Goal: Task Accomplishment & Management: Manage account settings

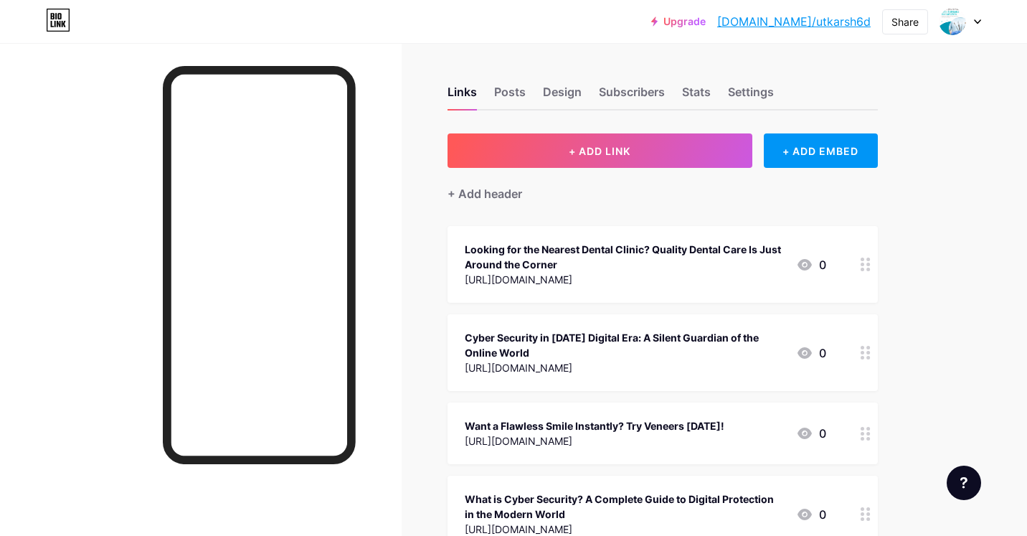
click at [971, 17] on div at bounding box center [961, 22] width 42 height 26
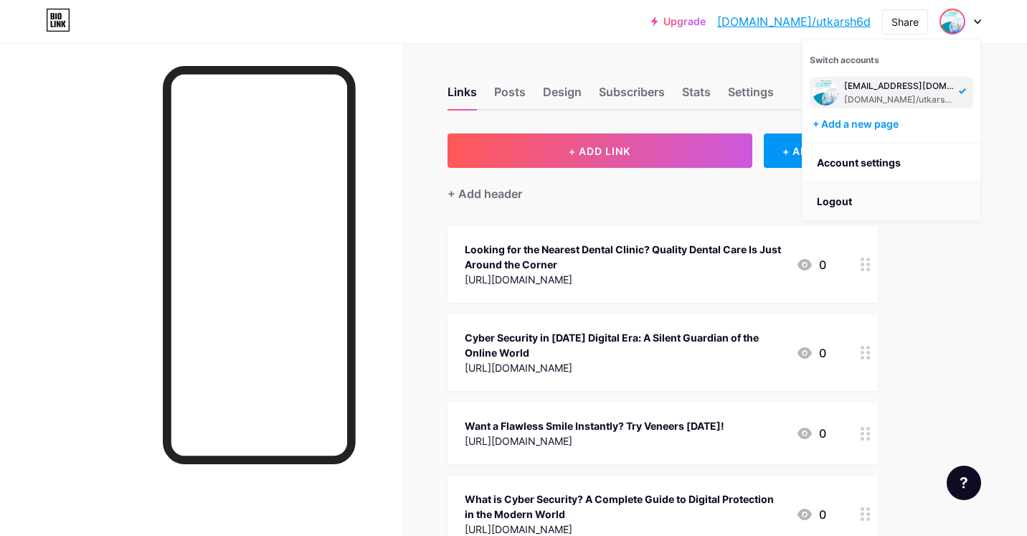
click at [874, 199] on li "Logout" at bounding box center [892, 201] width 178 height 39
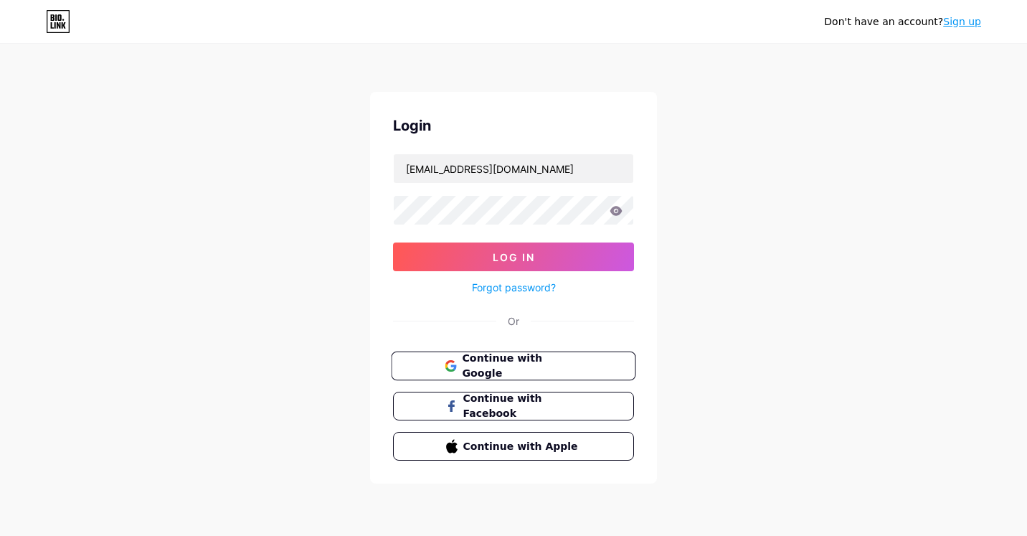
click at [545, 370] on span "Continue with Google" at bounding box center [522, 366] width 120 height 31
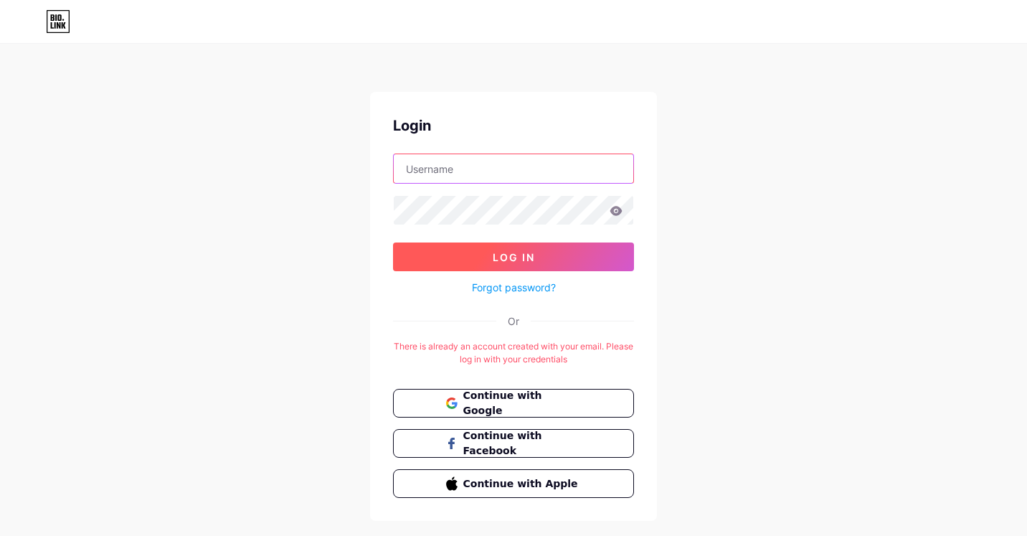
type input "[EMAIL_ADDRESS][DOMAIN_NAME]"
click at [470, 254] on button "Log In" at bounding box center [513, 257] width 241 height 29
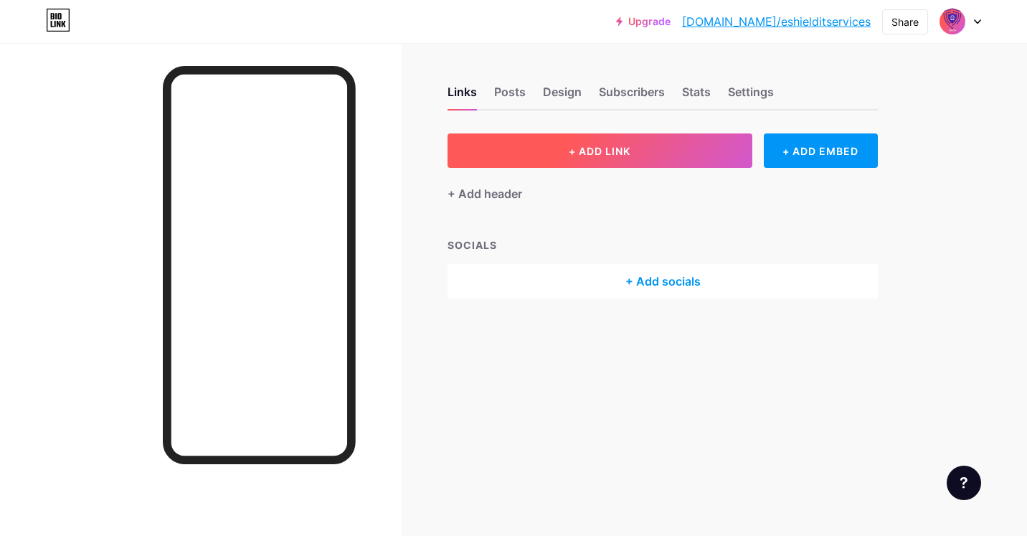
click at [582, 151] on span "+ ADD LINK" at bounding box center [600, 151] width 62 height 12
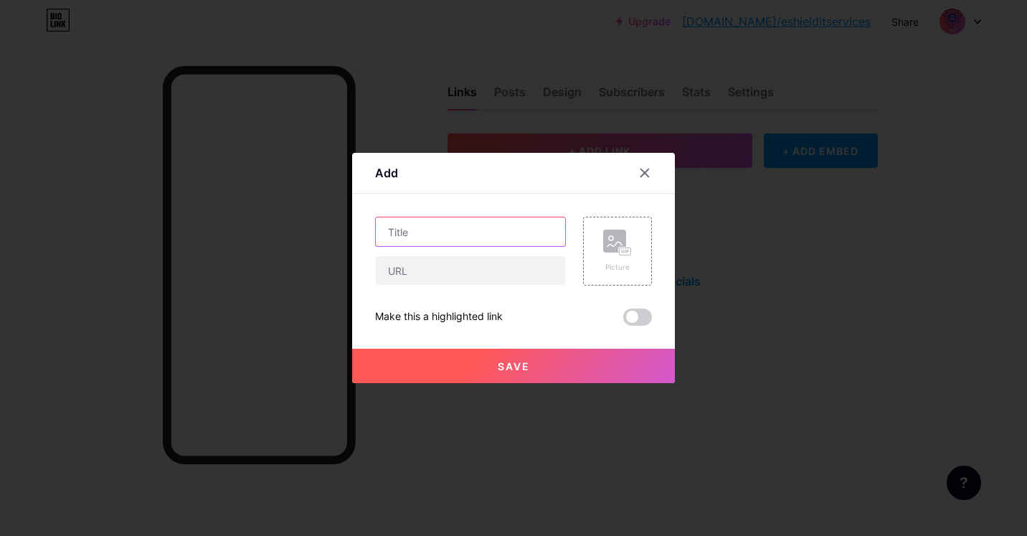
click at [443, 222] on input "text" at bounding box center [470, 231] width 189 height 29
paste input "The Future of Cybersecurity Operations with eShield IT Services"
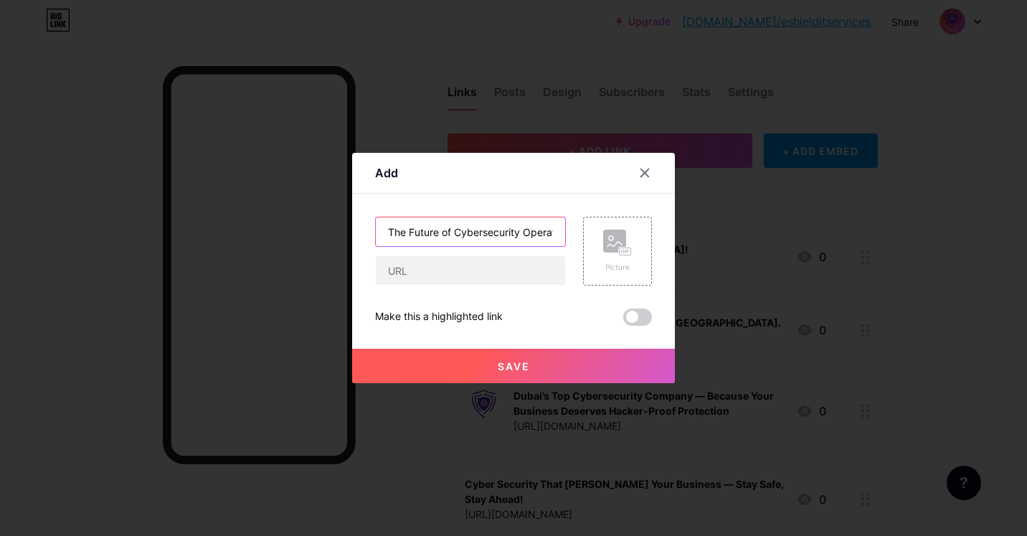
scroll to position [0, 139]
type input "The Future of Cybersecurity Operations with eShield IT Services"
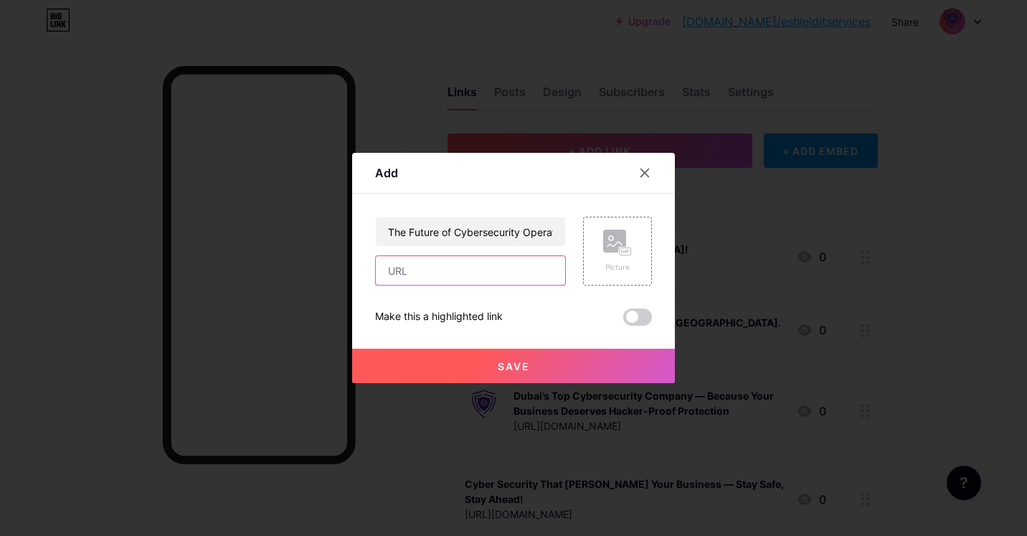
click at [443, 275] on input "text" at bounding box center [470, 270] width 189 height 29
paste input "https://eshielditservices.com/soc-services/"
type input "https://eshielditservices.com/soc-services/"
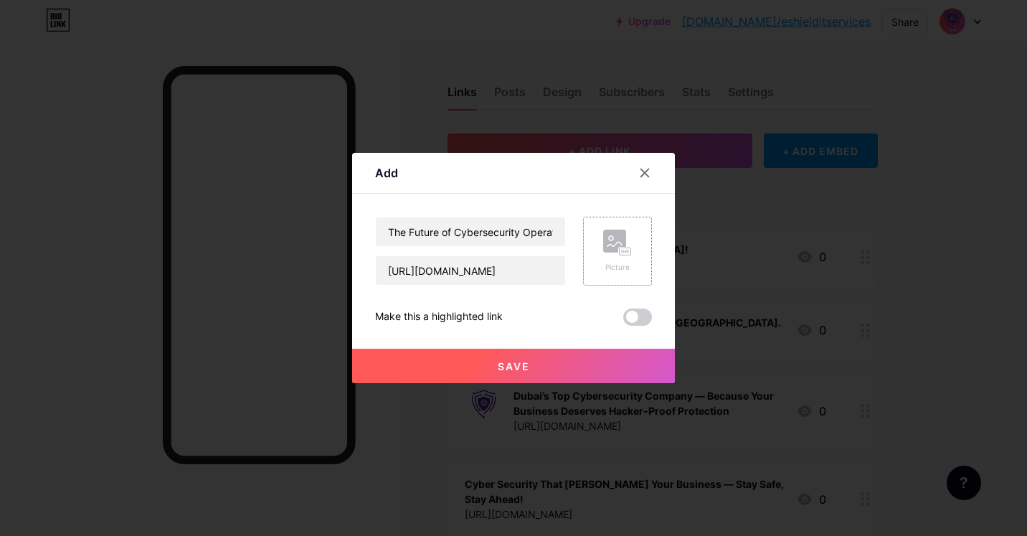
click at [605, 232] on rect at bounding box center [614, 241] width 23 height 23
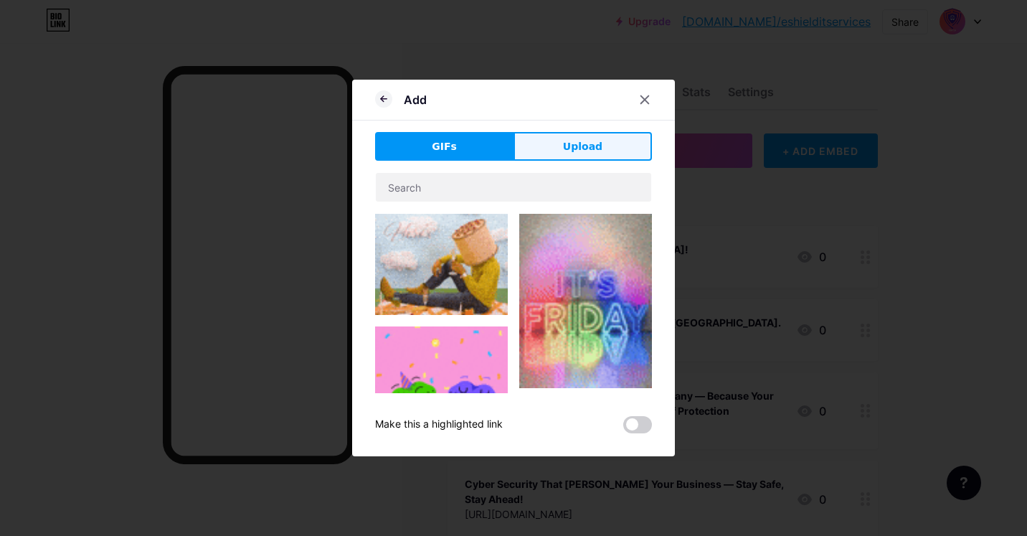
click at [543, 151] on button "Upload" at bounding box center [583, 146] width 138 height 29
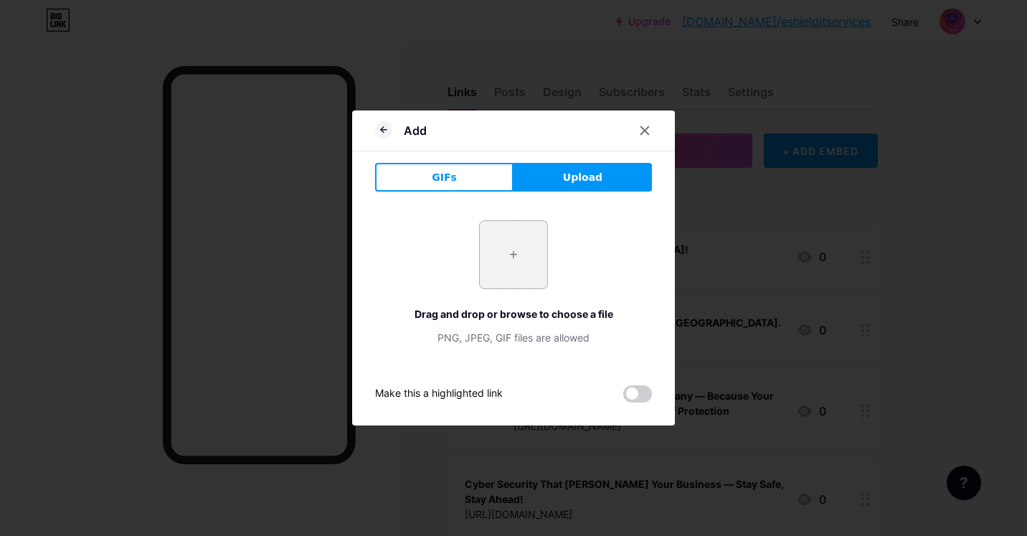
click at [504, 244] on input "file" at bounding box center [513, 254] width 67 height 67
type input "C:\fakepath\2.jpeg"
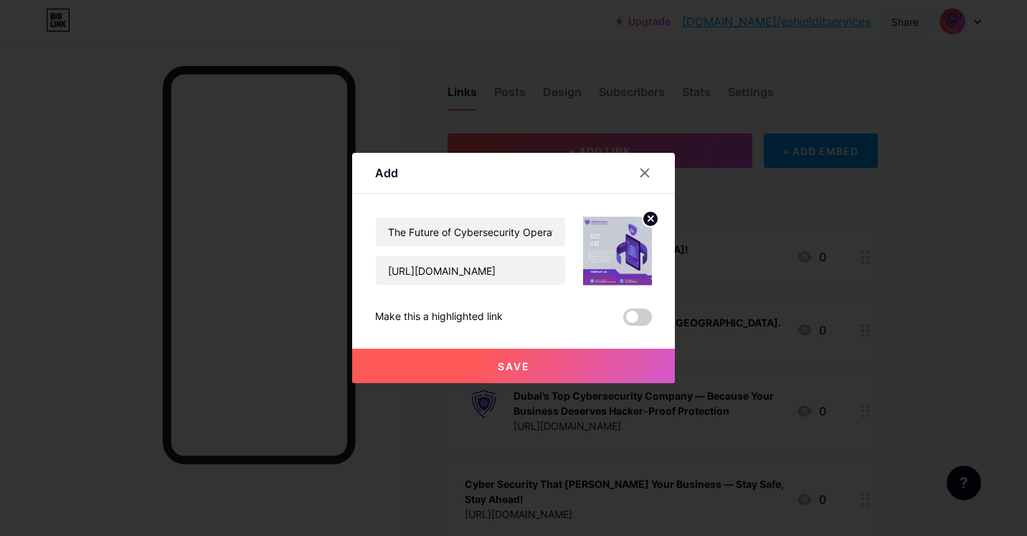
click at [497, 359] on button "Save" at bounding box center [513, 366] width 323 height 34
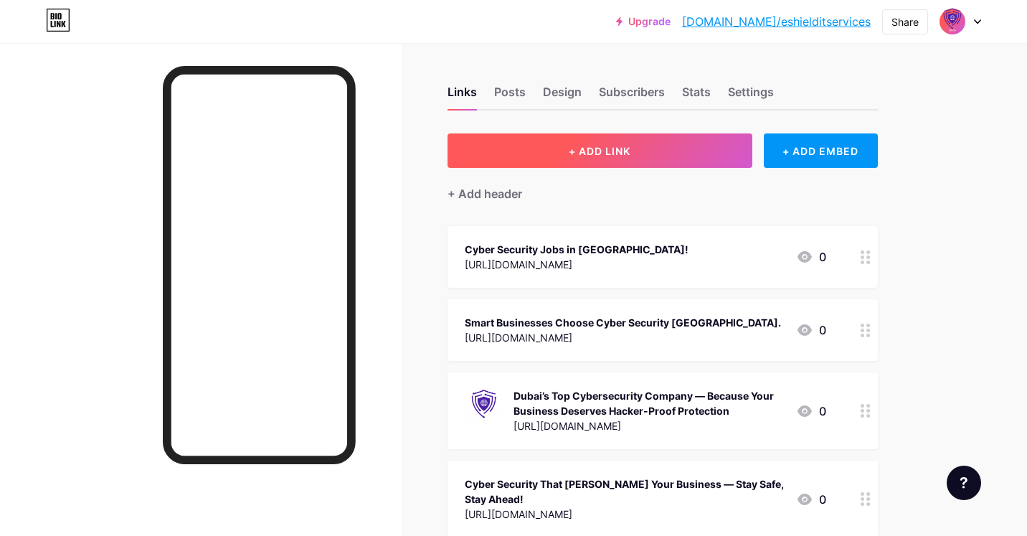
click at [545, 164] on button "+ ADD LINK" at bounding box center [600, 150] width 305 height 34
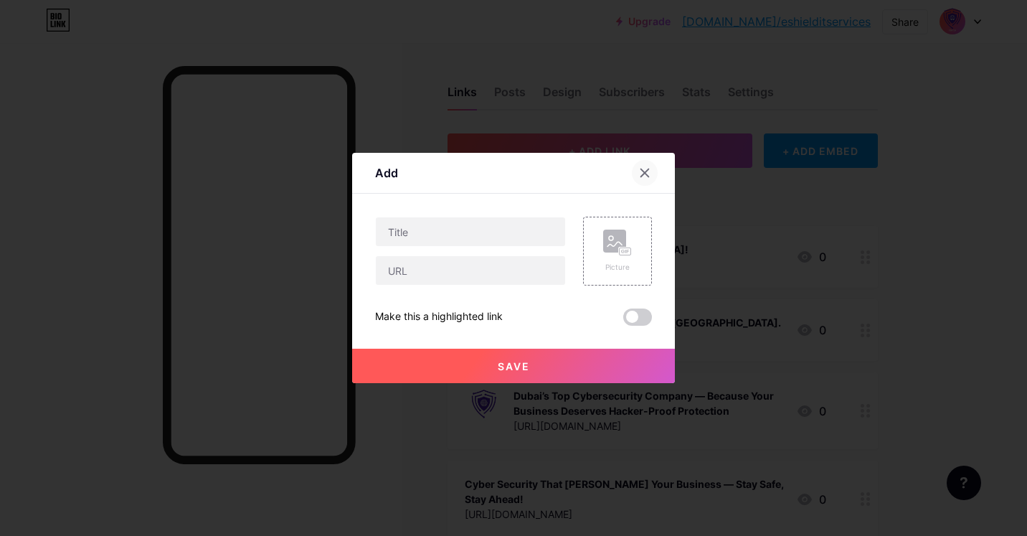
click at [649, 174] on icon at bounding box center [644, 172] width 11 height 11
